Goal: Check status: Check status

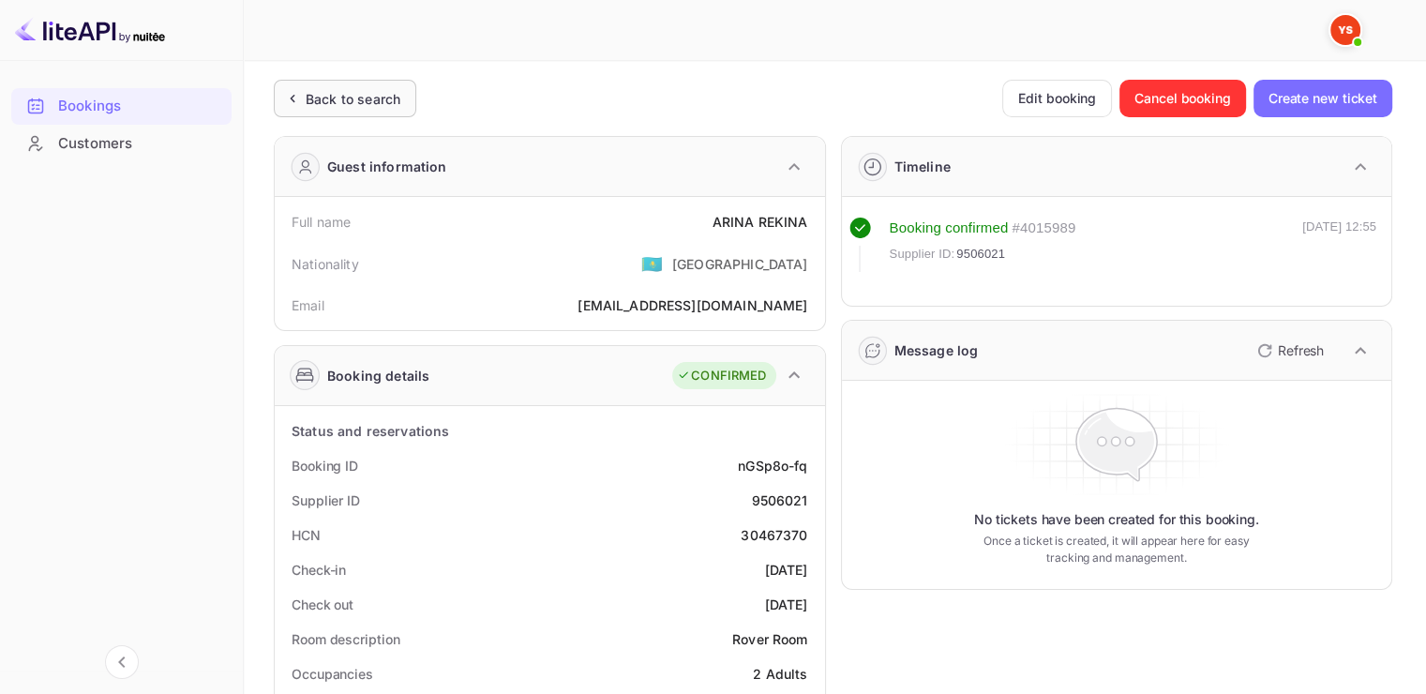
click at [309, 103] on ya-tr-span "Back to search" at bounding box center [353, 99] width 95 height 16
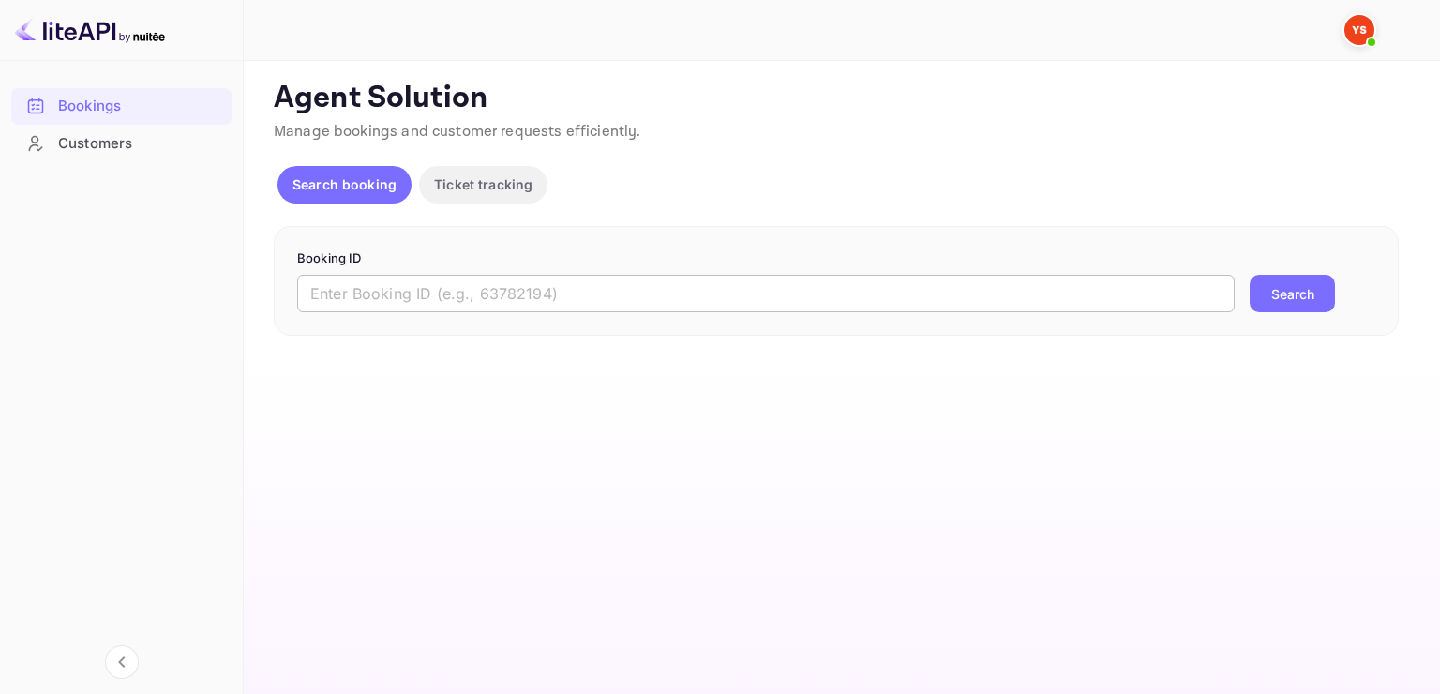
click at [352, 289] on input "text" at bounding box center [765, 293] width 937 height 37
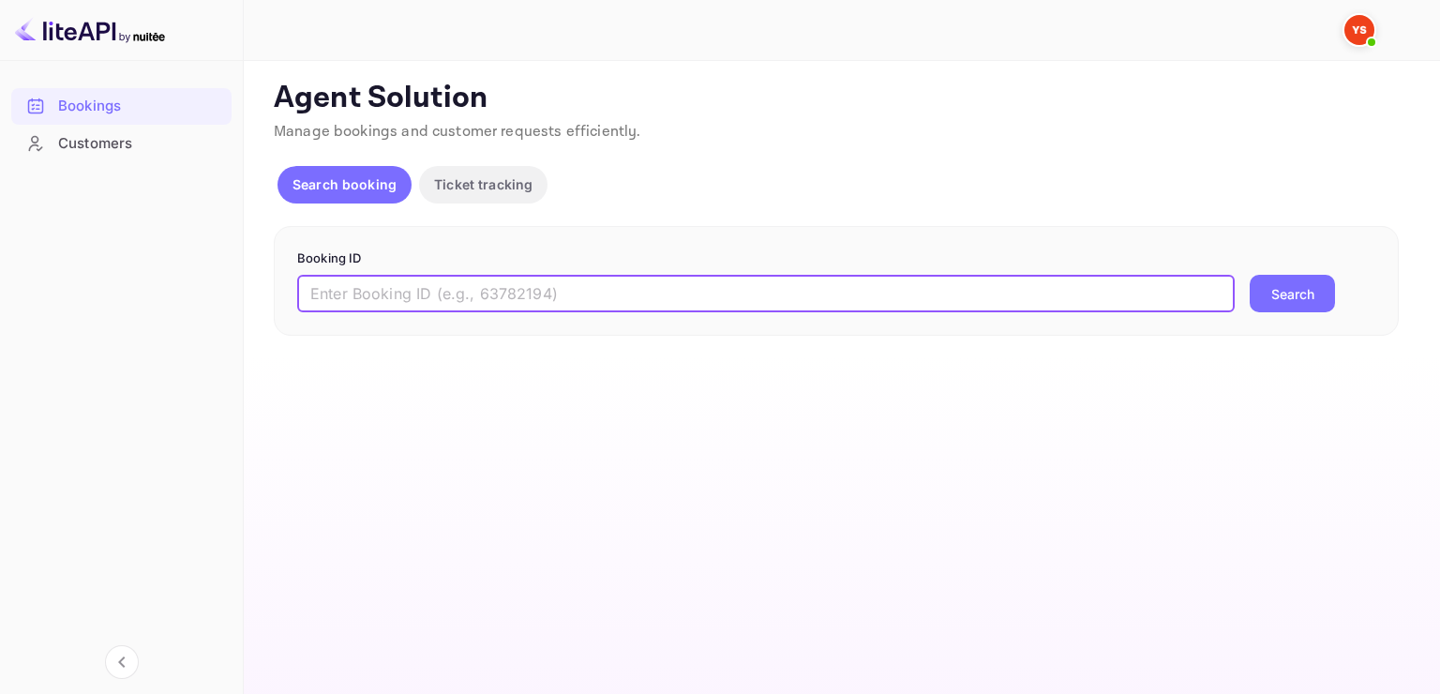
paste input "9715831"
type input "9715831"
click at [1263, 300] on button "Search" at bounding box center [1291, 293] width 85 height 37
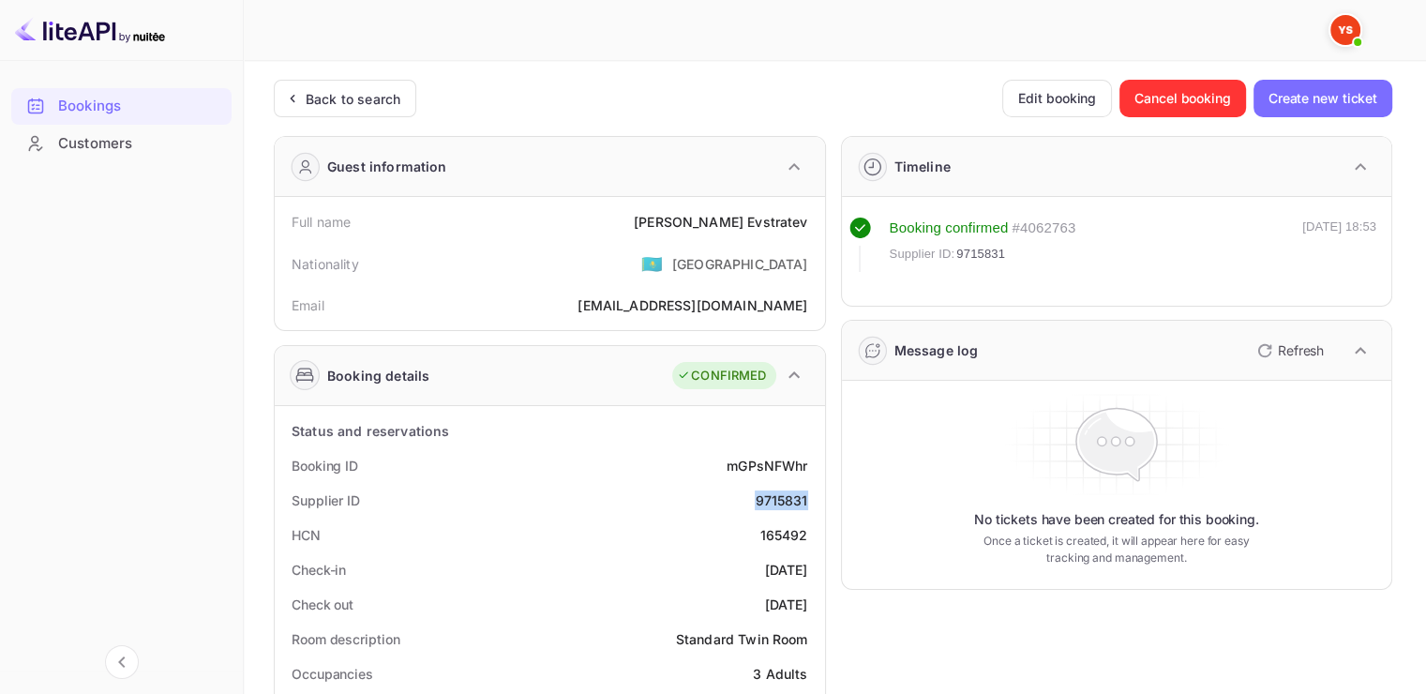
drag, startPoint x: 809, startPoint y: 501, endPoint x: 757, endPoint y: 499, distance: 51.6
click at [757, 499] on div "Supplier ID 9715831" at bounding box center [549, 500] width 535 height 35
copy div "9715831"
drag, startPoint x: 674, startPoint y: 218, endPoint x: 804, endPoint y: 220, distance: 130.3
click at [804, 220] on div "Full name [PERSON_NAME]" at bounding box center [549, 221] width 535 height 35
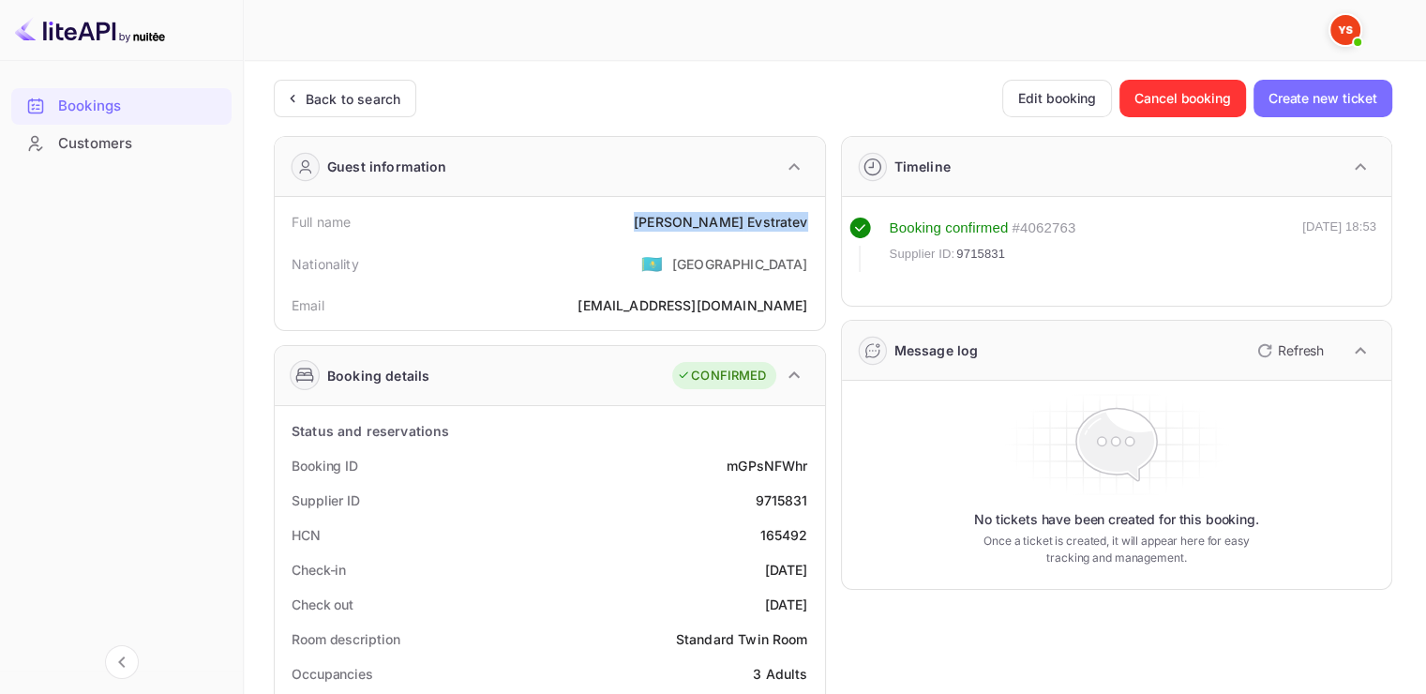
copy div "[PERSON_NAME]"
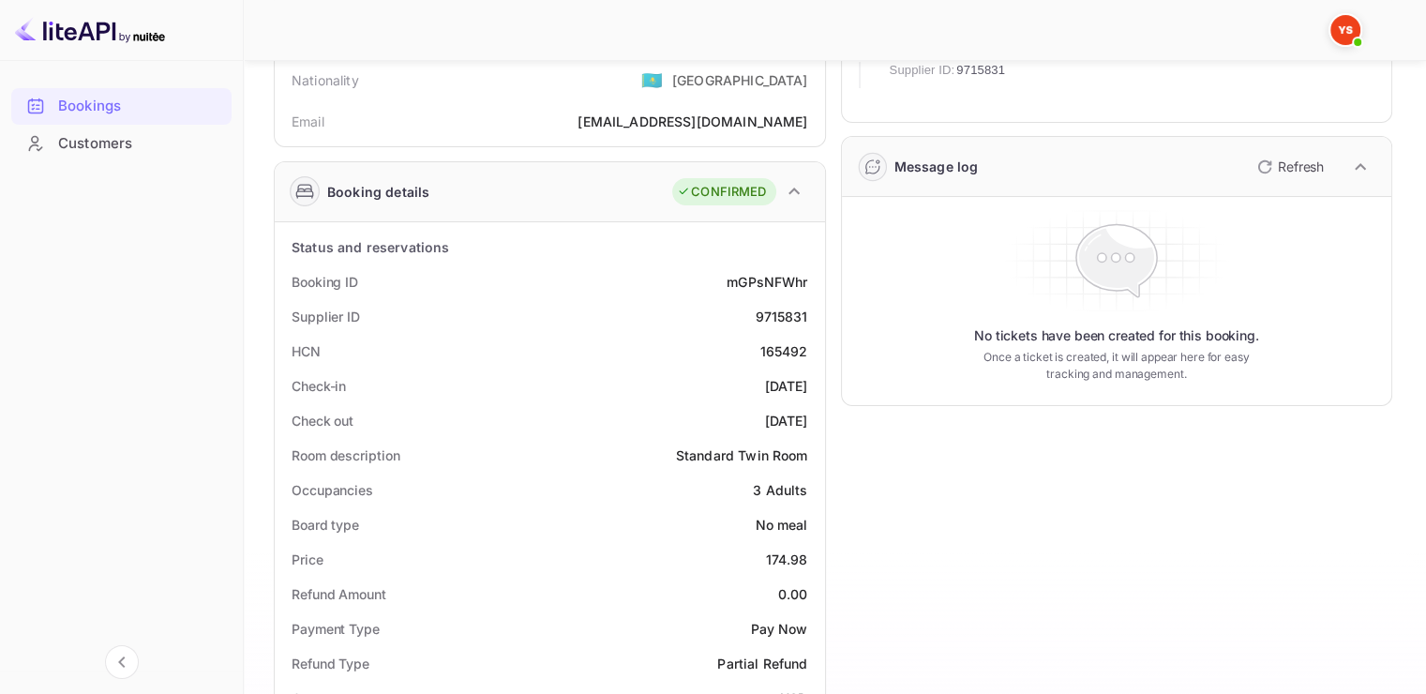
scroll to position [187, 0]
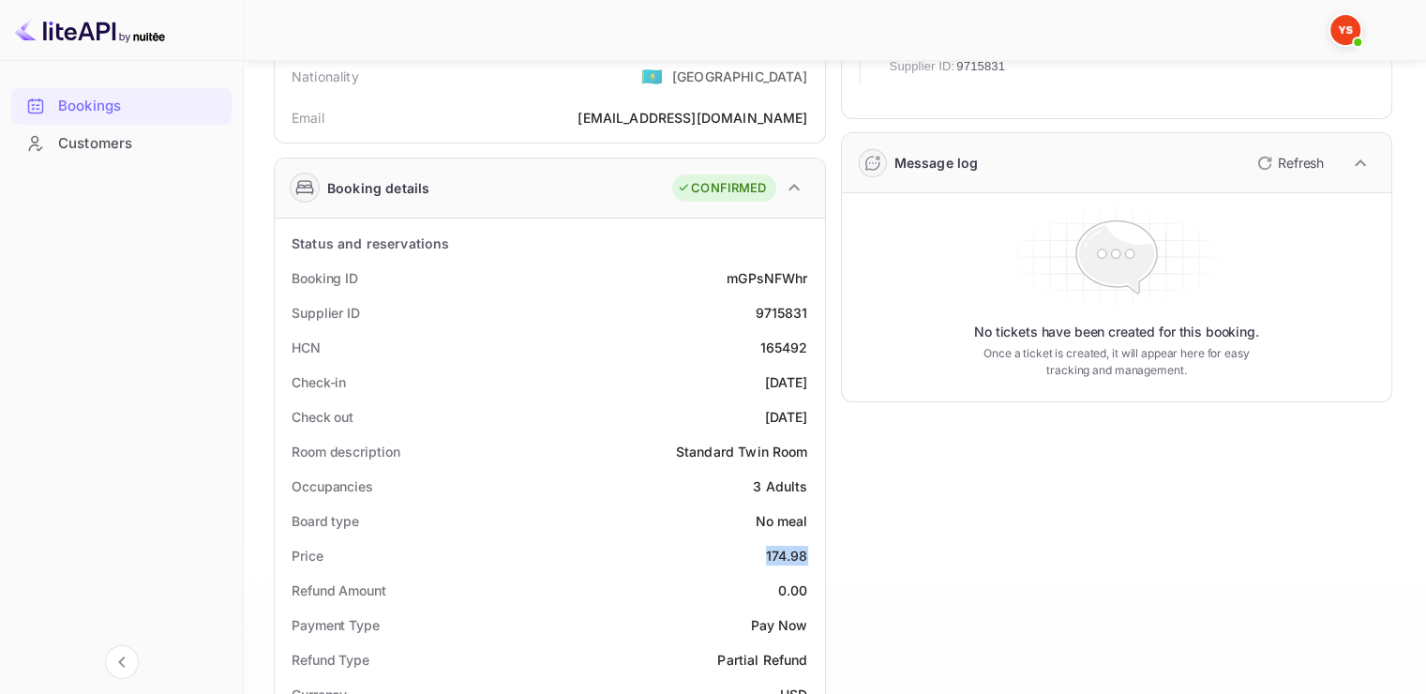
drag, startPoint x: 809, startPoint y: 555, endPoint x: 765, endPoint y: 555, distance: 44.1
click at [765, 555] on div "Price 174.98" at bounding box center [549, 555] width 535 height 35
copy div "174.98"
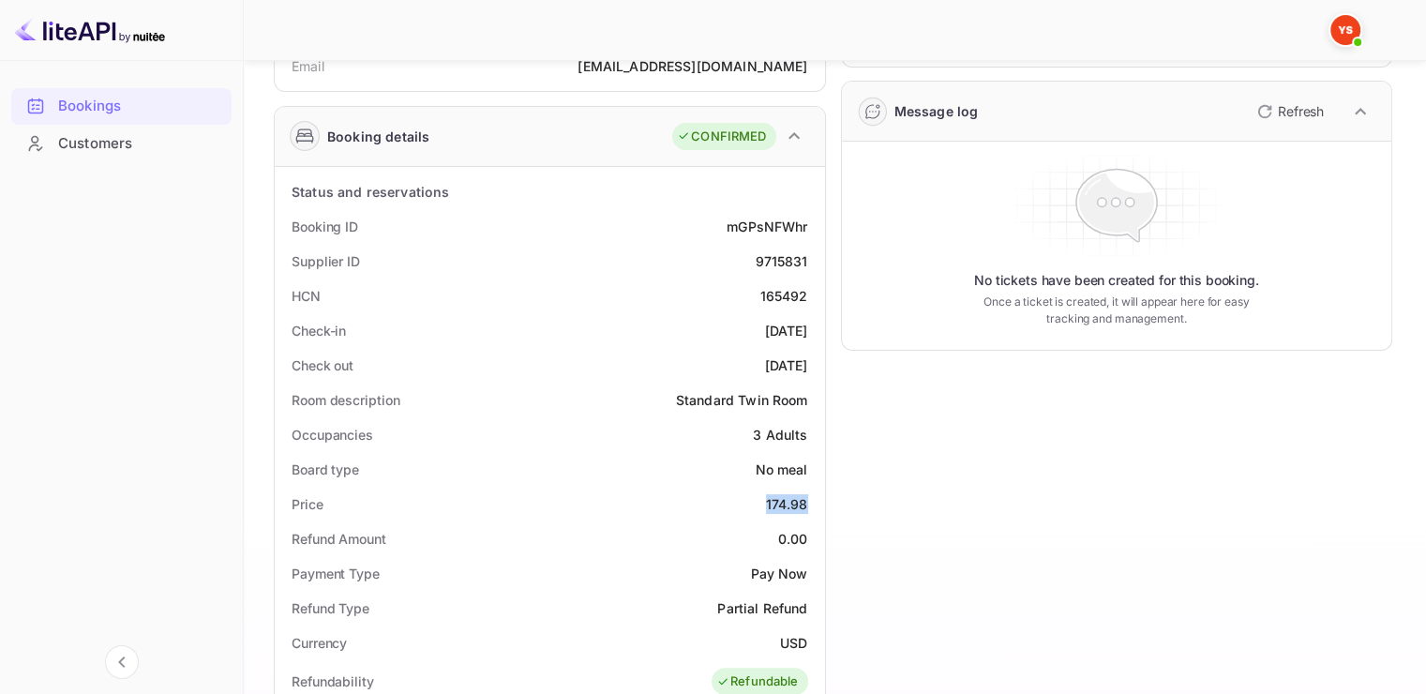
scroll to position [281, 0]
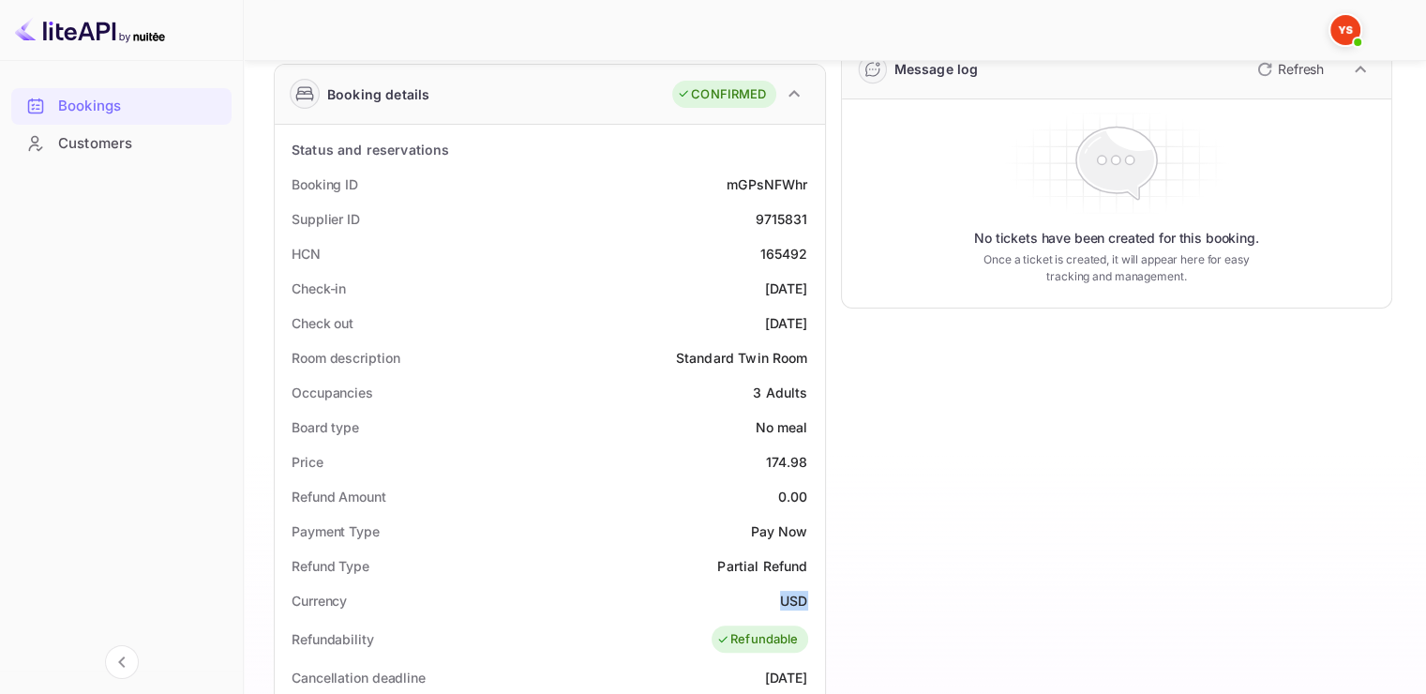
drag, startPoint x: 806, startPoint y: 600, endPoint x: 780, endPoint y: 596, distance: 26.5
click at [780, 596] on div "USD" at bounding box center [793, 601] width 27 height 20
copy div "USD"
